Goal: Task Accomplishment & Management: Use online tool/utility

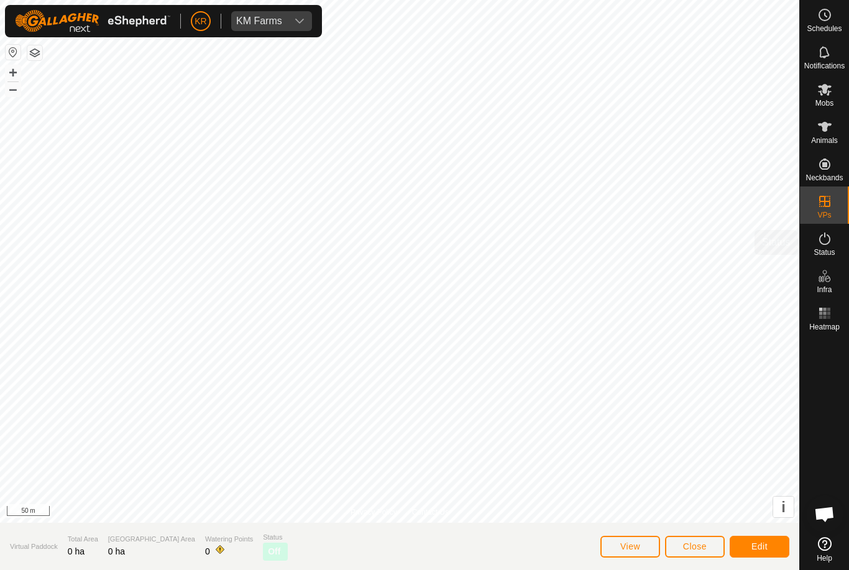
click at [834, 237] on es-activation-svg-icon at bounding box center [824, 239] width 22 height 20
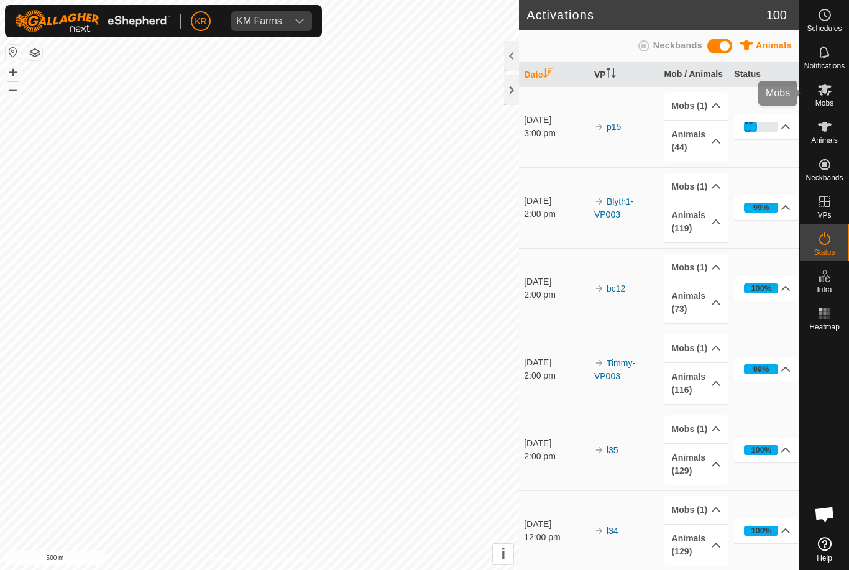
click at [834, 89] on es-mob-svg-icon at bounding box center [824, 90] width 22 height 20
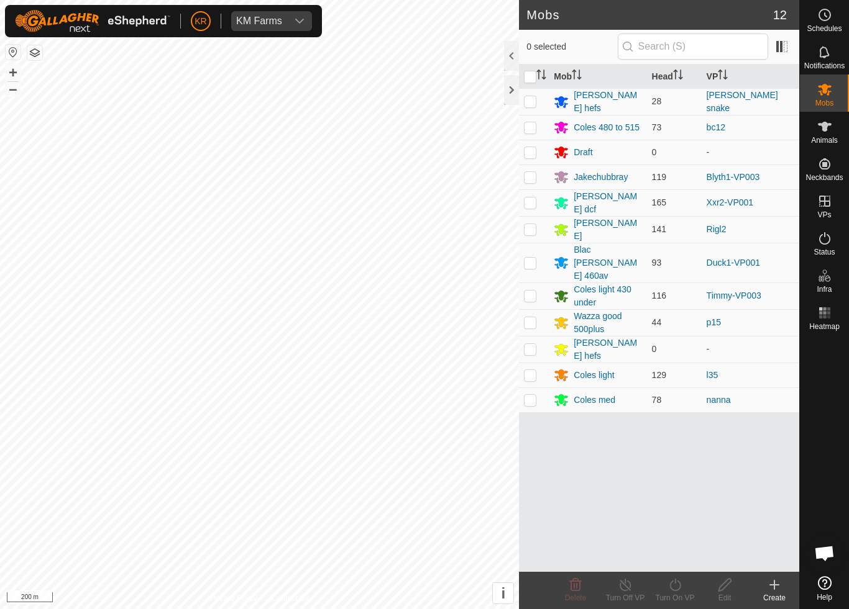
click at [762, 245] on td "Duck1-VP001" at bounding box center [750, 263] width 98 height 40
click at [758, 258] on link "Duck1-VP001" at bounding box center [732, 263] width 53 height 10
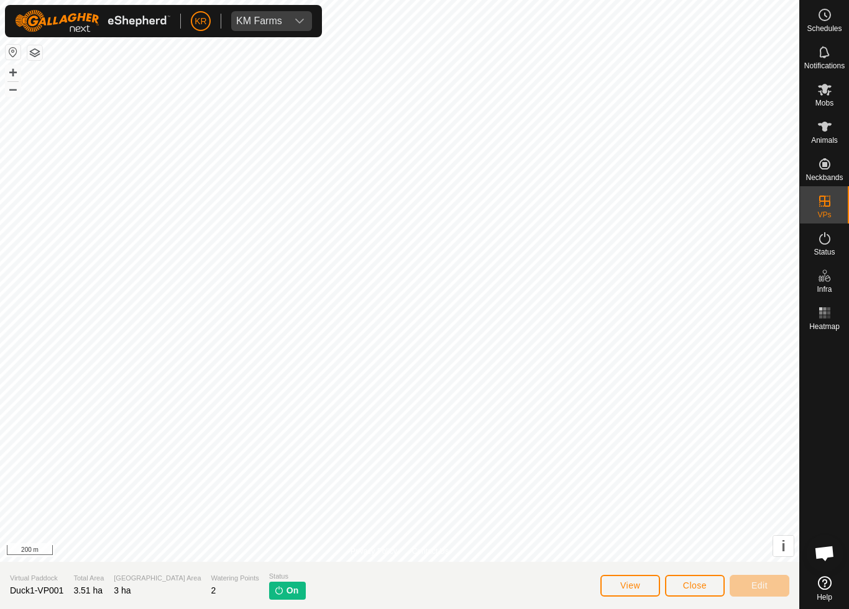
click at [692, 569] on span "Close" at bounding box center [695, 586] width 24 height 10
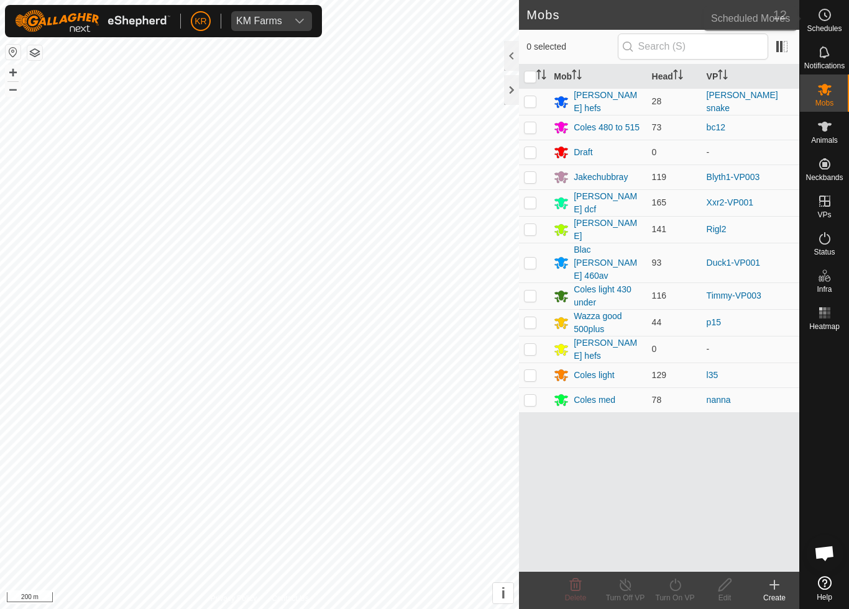
click at [832, 26] on span "Schedules" at bounding box center [823, 28] width 35 height 7
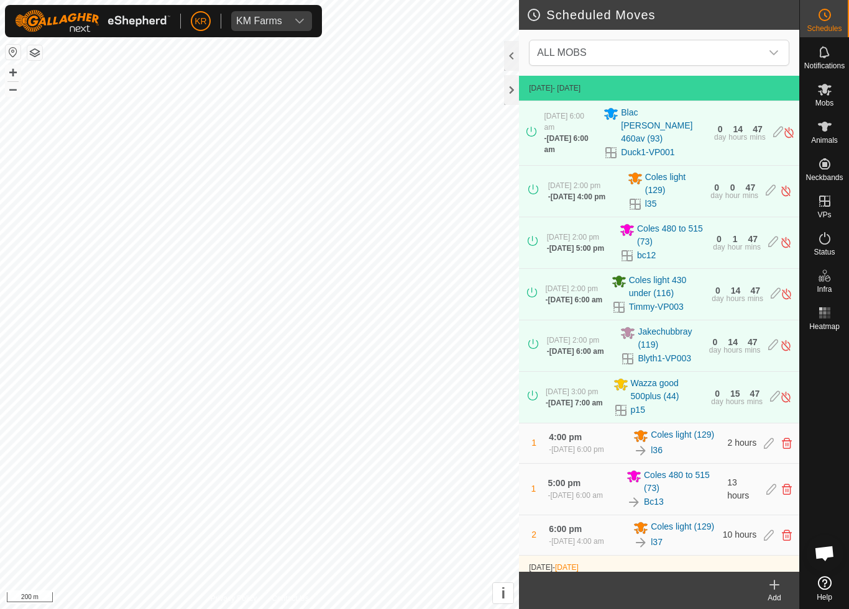
click at [755, 51] on span "ALL MOBS" at bounding box center [646, 52] width 229 height 25
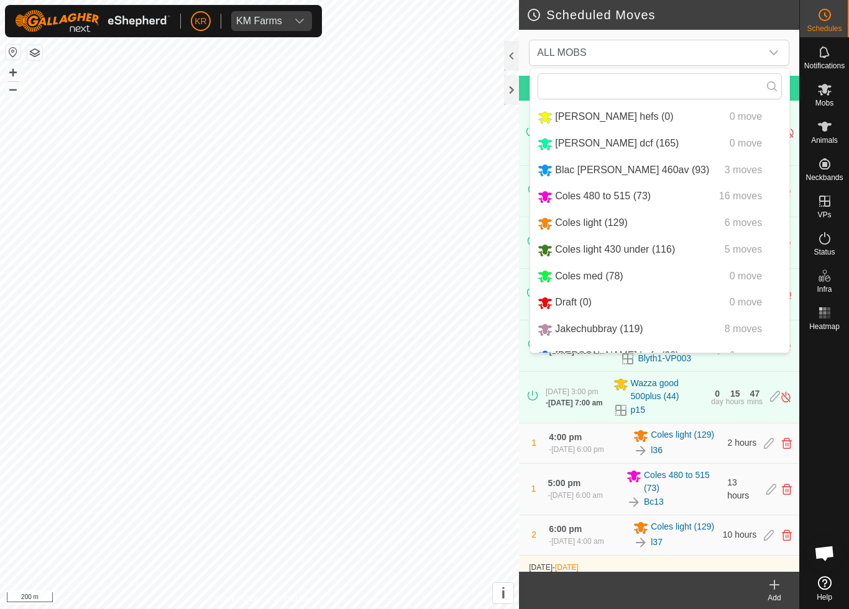
click at [720, 182] on li "Blac [PERSON_NAME] 460av (93) 3 moves" at bounding box center [659, 170] width 259 height 25
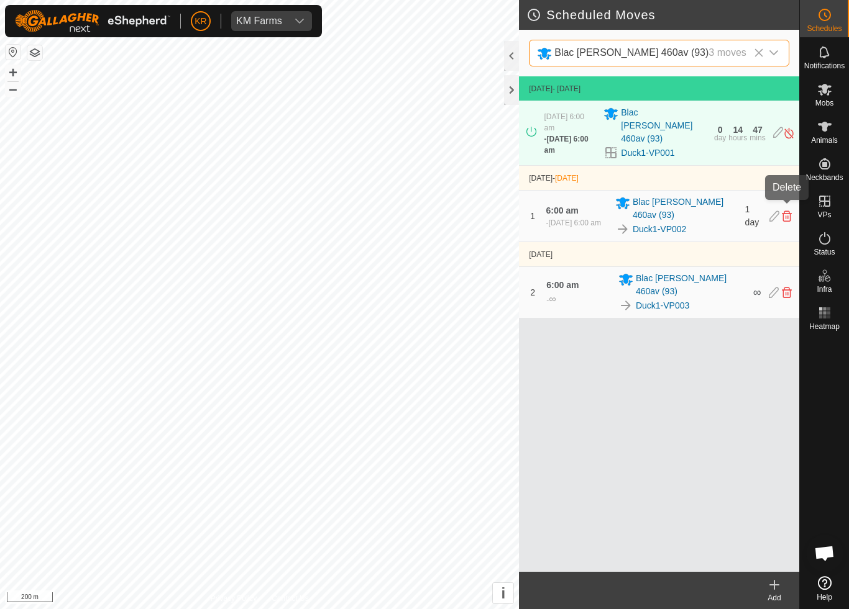
click at [790, 211] on icon at bounding box center [787, 216] width 10 height 11
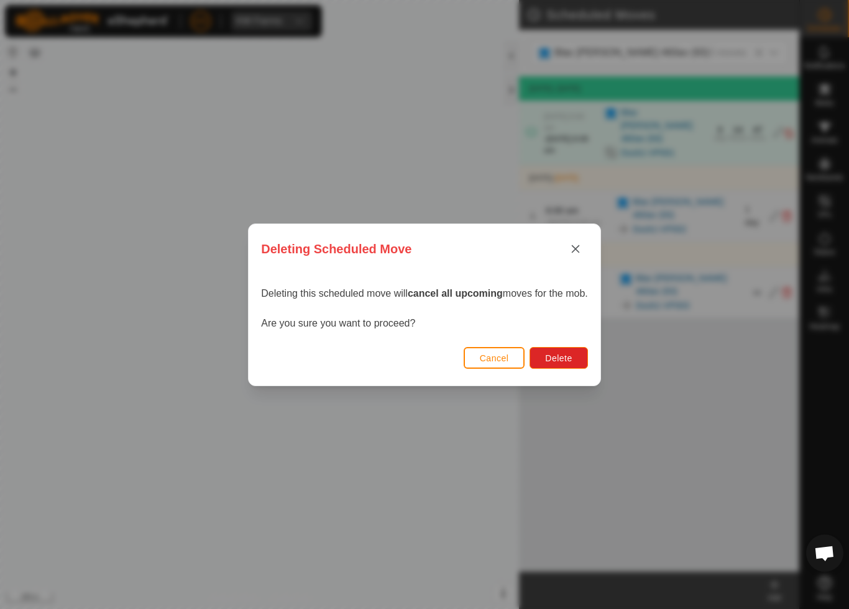
click at [547, 355] on span "Delete" at bounding box center [558, 358] width 27 height 10
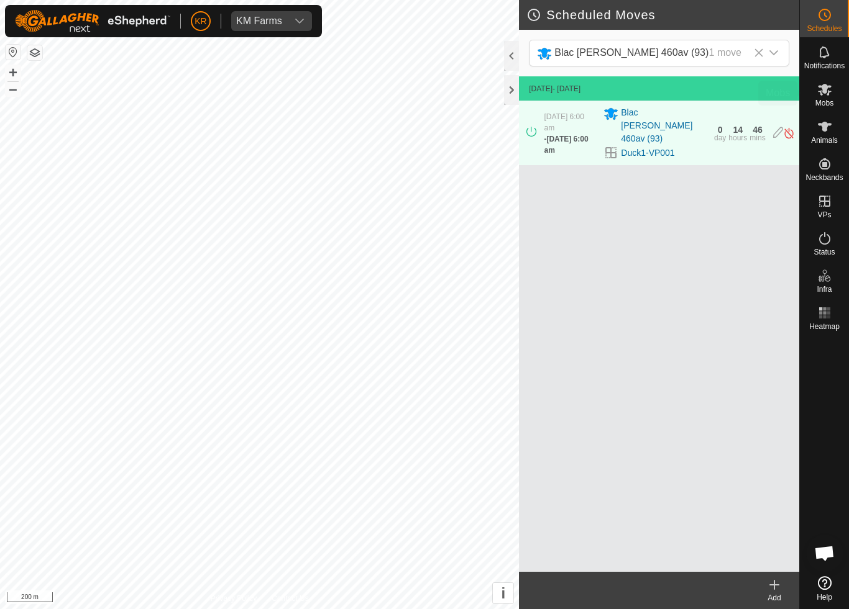
click at [839, 98] on div "Mobs" at bounding box center [824, 93] width 49 height 37
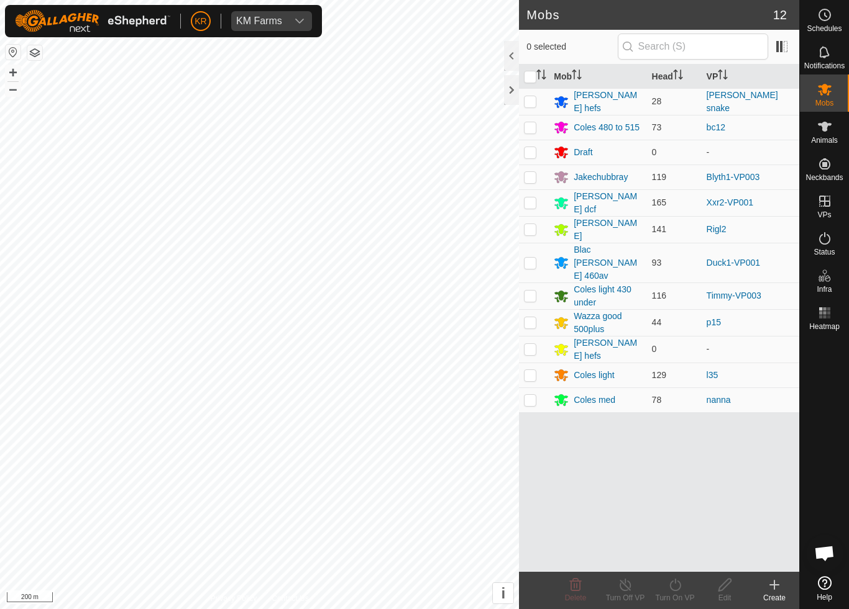
click at [531, 258] on p-checkbox at bounding box center [530, 263] width 12 height 10
checkbox input "true"
click at [681, 569] on icon at bounding box center [675, 585] width 16 height 15
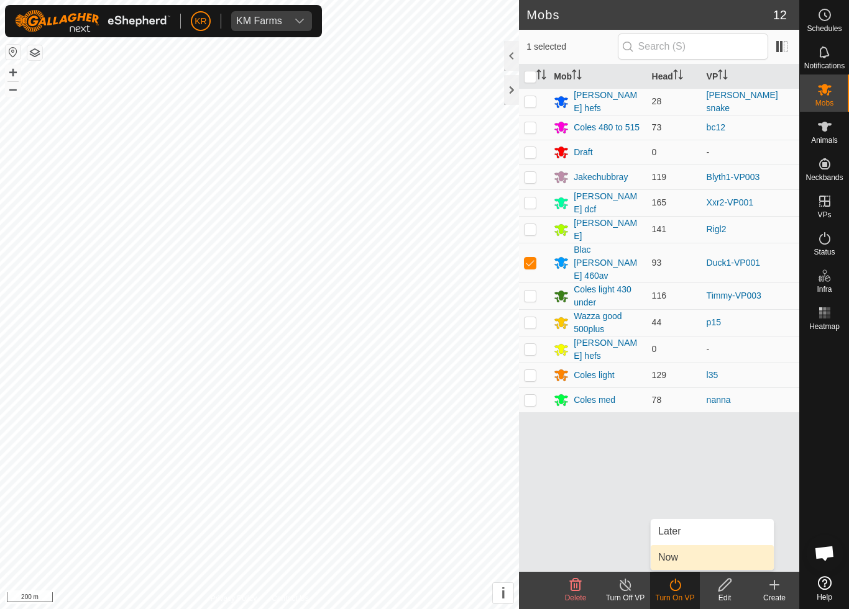
click at [681, 560] on link "Now" at bounding box center [711, 557] width 123 height 25
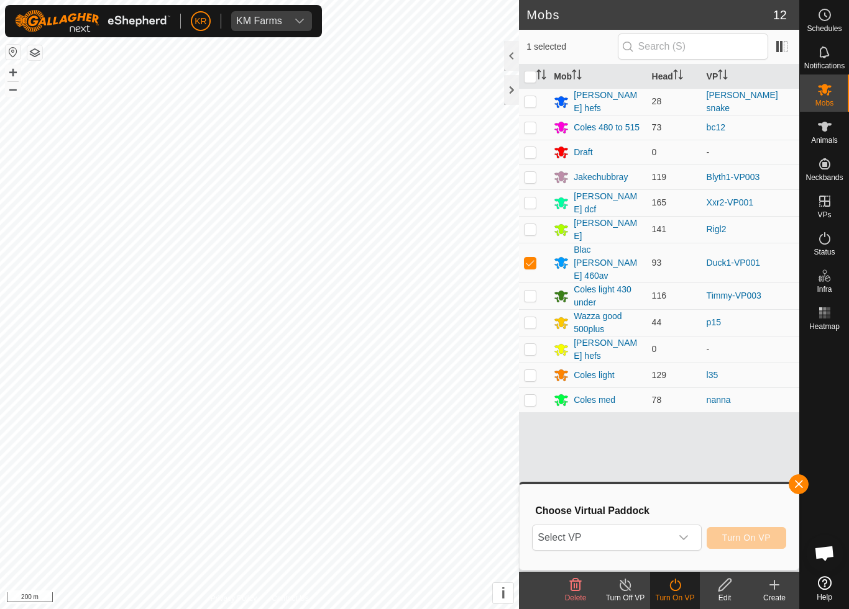
click at [655, 539] on span "Select VP" at bounding box center [601, 538] width 138 height 25
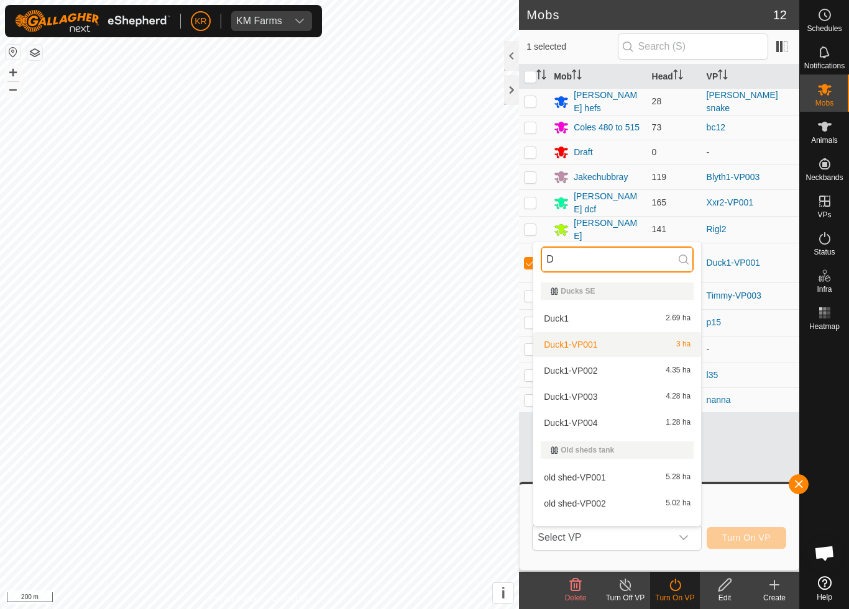
type input "D"
click at [670, 349] on div "Duck1-VP001 3 ha" at bounding box center [616, 344] width 153 height 15
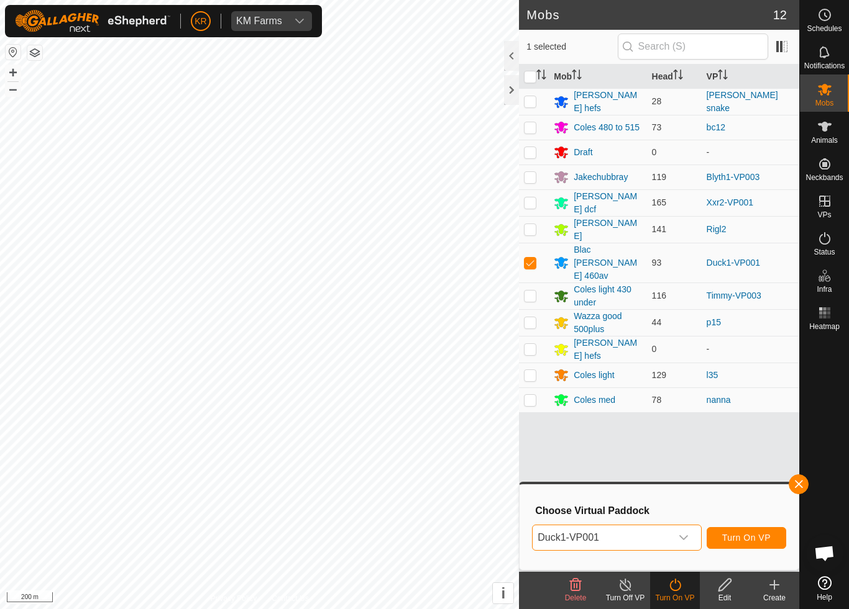
click at [759, 538] on span "Turn On VP" at bounding box center [746, 538] width 48 height 10
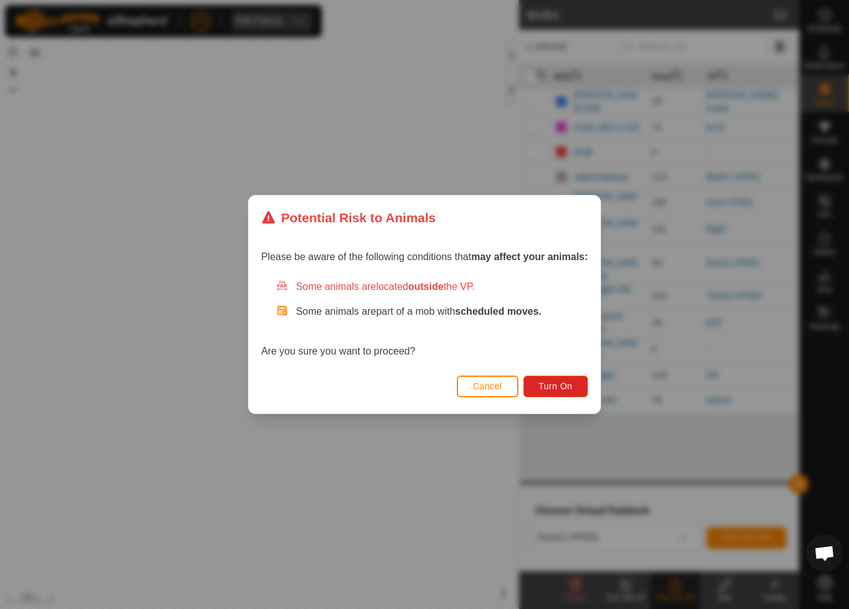
click at [561, 385] on span "Turn On" at bounding box center [556, 386] width 34 height 10
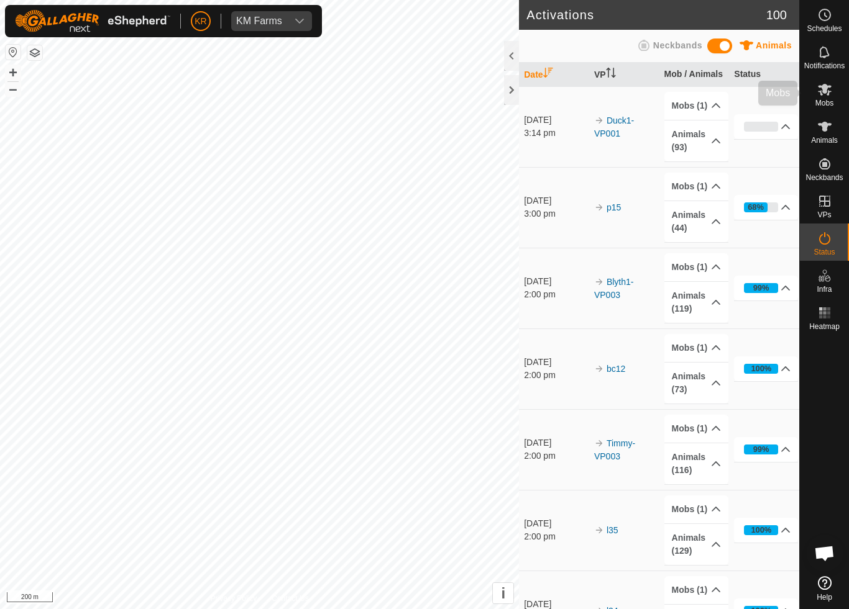
click at [834, 94] on es-mob-svg-icon at bounding box center [824, 90] width 22 height 20
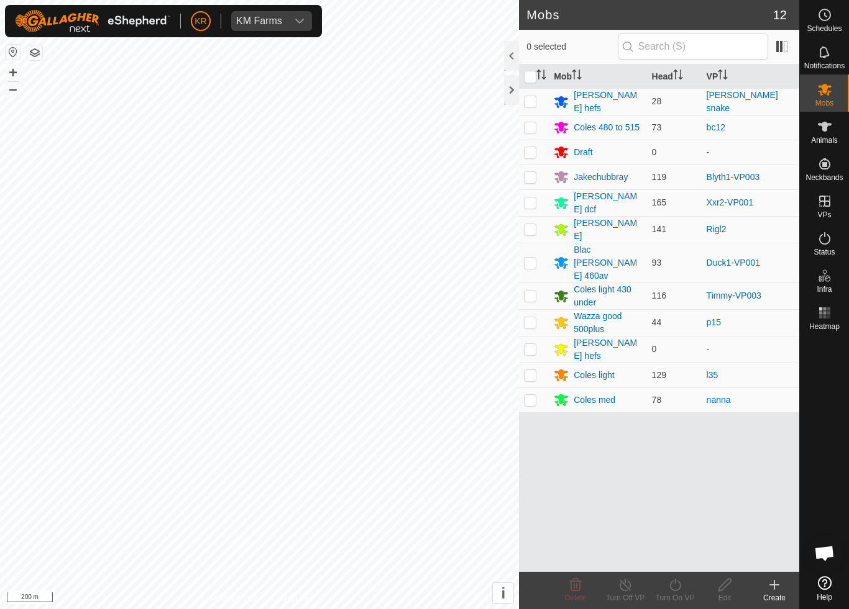
click at [536, 395] on p-checkbox at bounding box center [530, 400] width 12 height 10
checkbox input "true"
click at [680, 569] on icon at bounding box center [674, 585] width 11 height 12
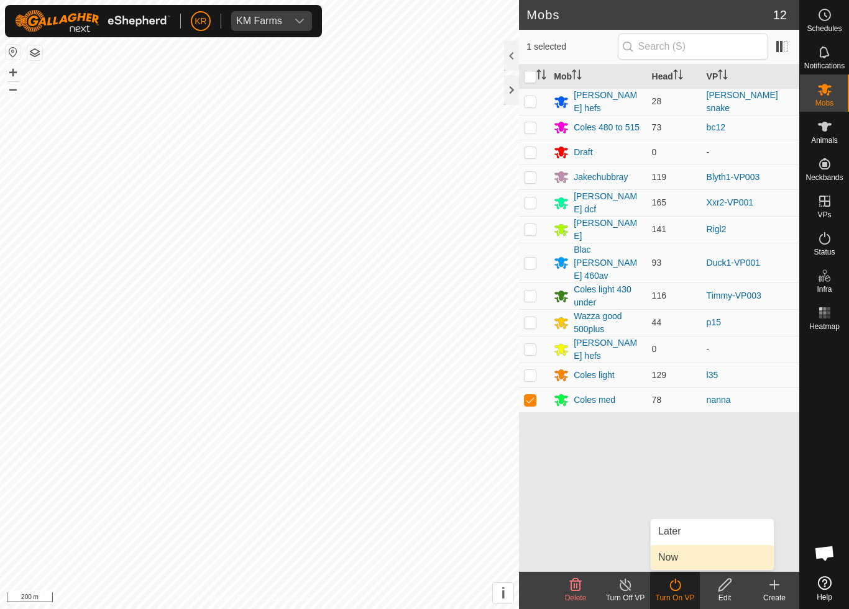
click at [690, 557] on link "Now" at bounding box center [711, 557] width 123 height 25
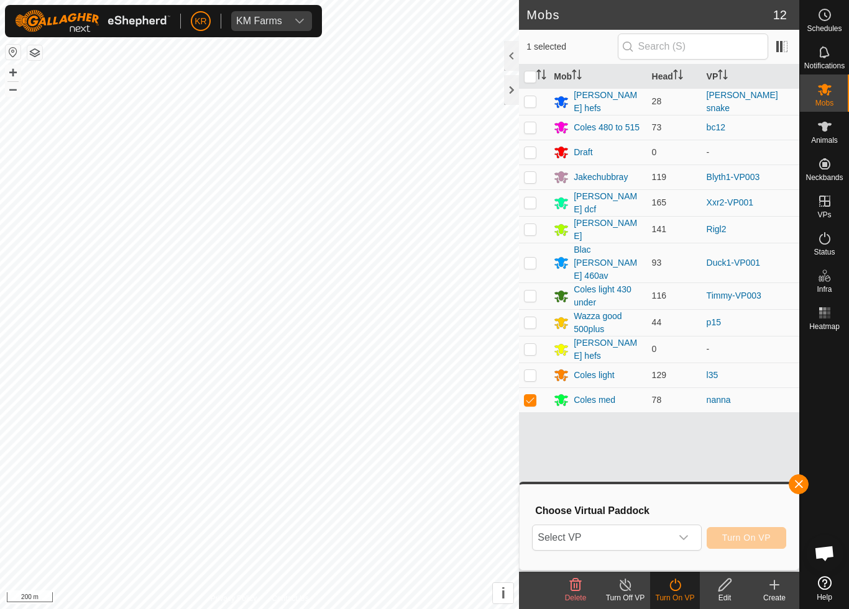
click at [682, 538] on icon "dropdown trigger" at bounding box center [683, 538] width 10 height 10
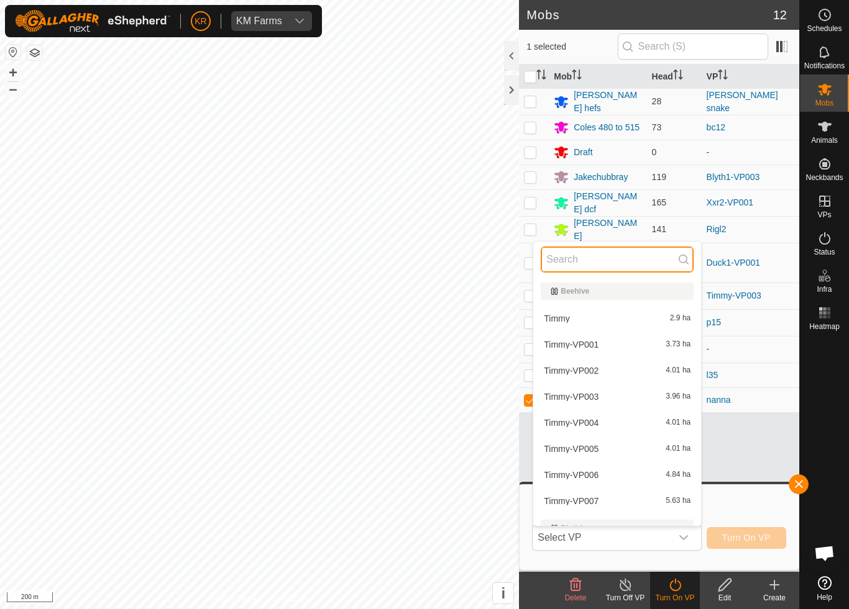
click at [650, 272] on input "text" at bounding box center [616, 260] width 153 height 26
type input "Na"
click at [670, 352] on div "nanna-VP001 1.25 ha" at bounding box center [616, 344] width 153 height 15
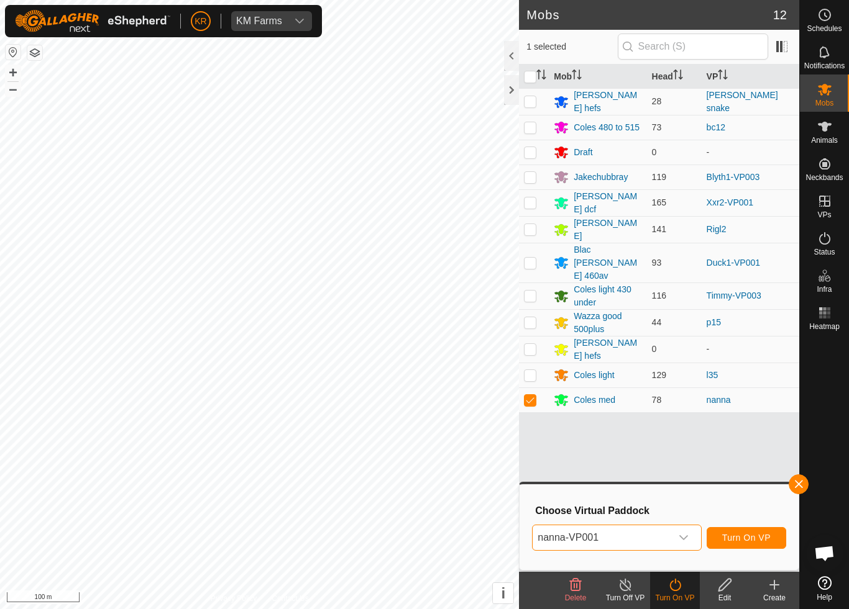
click at [759, 538] on span "Turn On VP" at bounding box center [746, 538] width 48 height 10
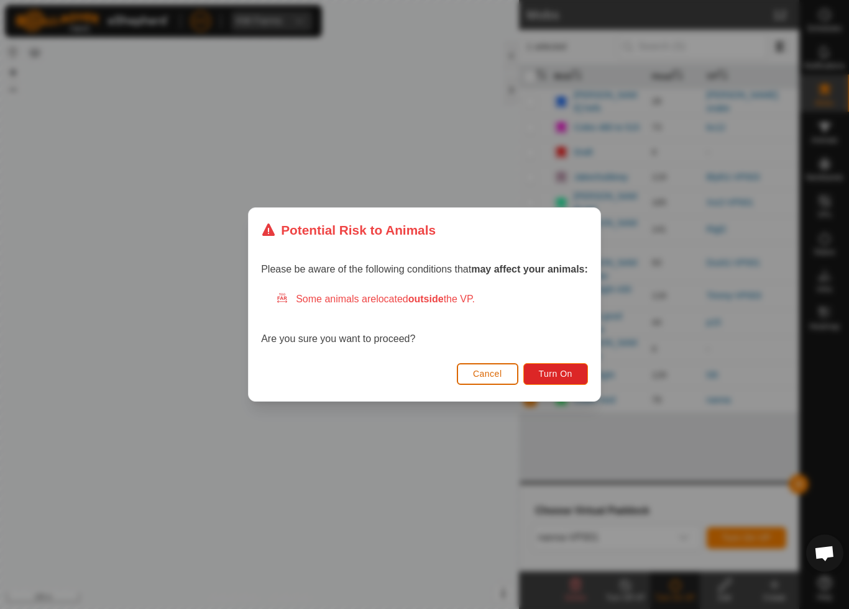
click at [547, 370] on span "Turn On" at bounding box center [556, 374] width 34 height 10
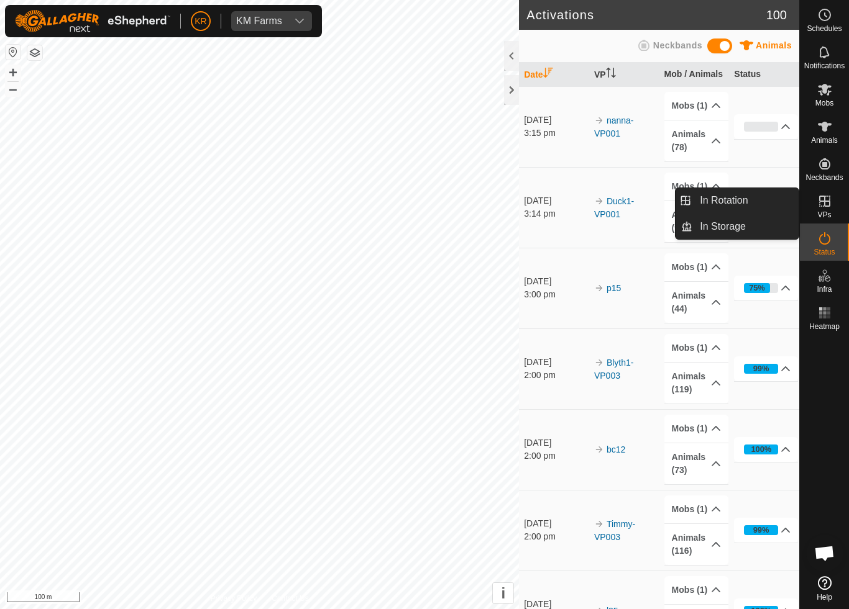
click at [764, 194] on link "In Rotation" at bounding box center [745, 200] width 106 height 25
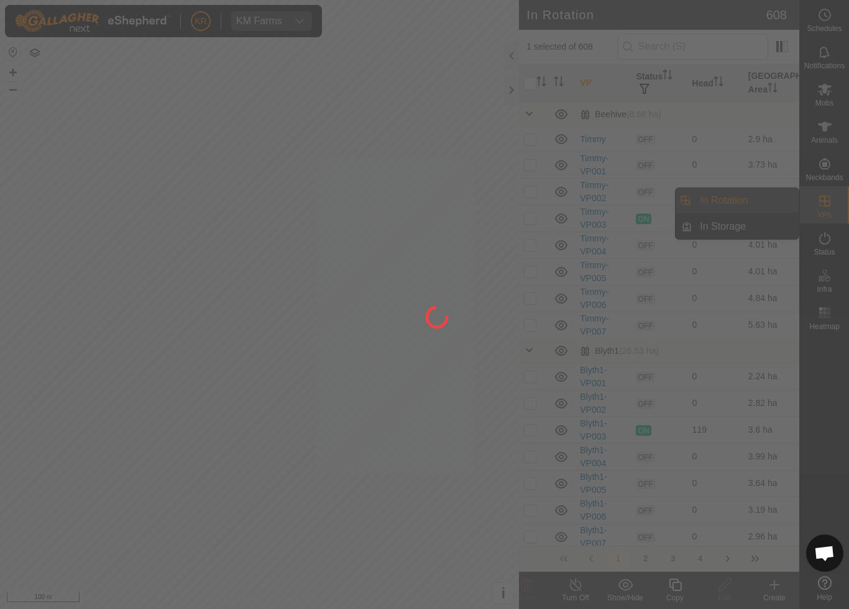
click at [755, 209] on div at bounding box center [424, 304] width 849 height 609
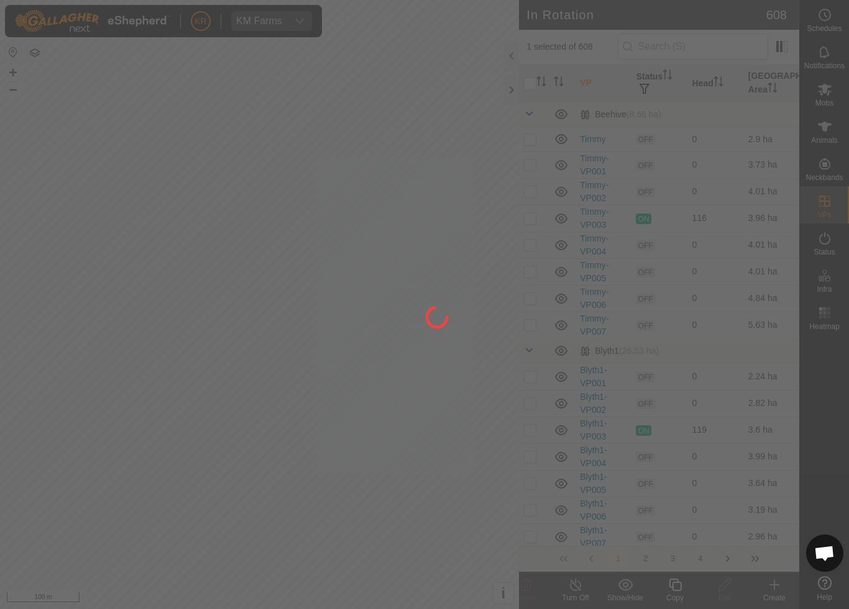
click at [698, 42] on div at bounding box center [424, 304] width 849 height 609
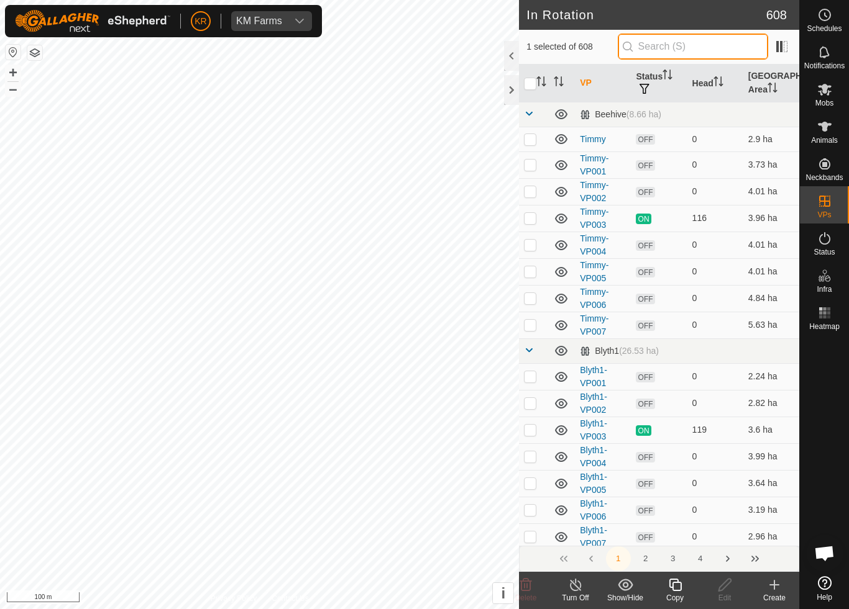
click at [701, 50] on input "text" at bounding box center [693, 47] width 150 height 26
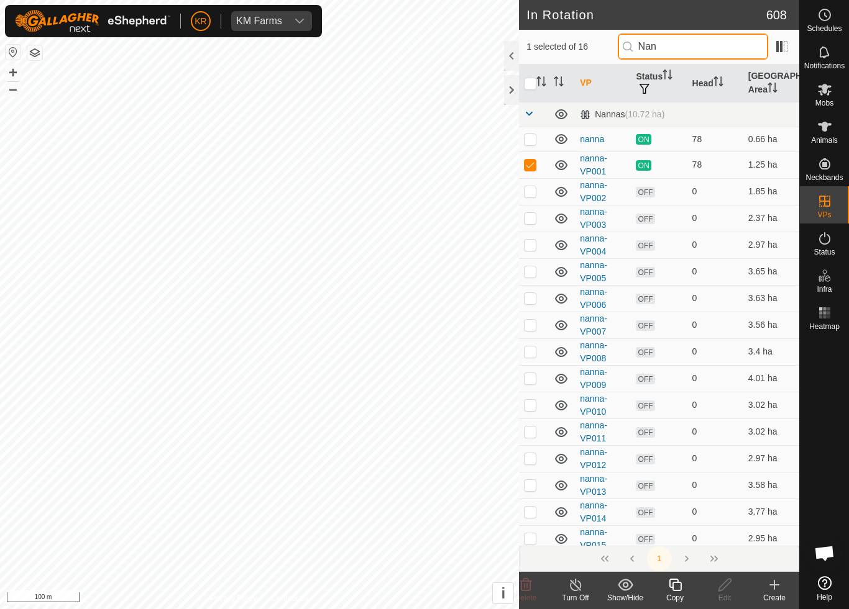
type input "Nan"
click at [532, 157] on td at bounding box center [534, 165] width 30 height 27
checkbox input "false"
